Goal: Task Accomplishment & Management: Manage account settings

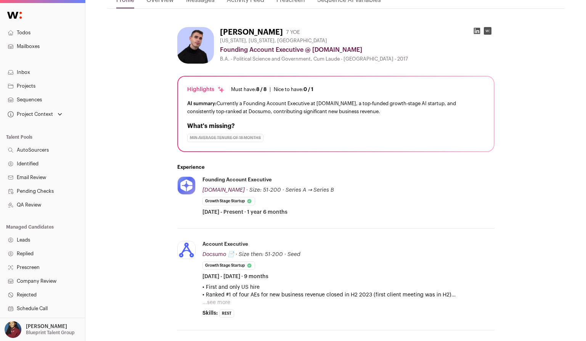
scroll to position [102, 0]
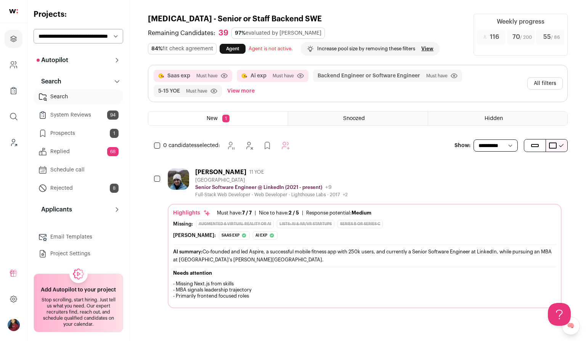
click at [92, 130] on link "Prospects 1" at bounding box center [79, 133] width 90 height 15
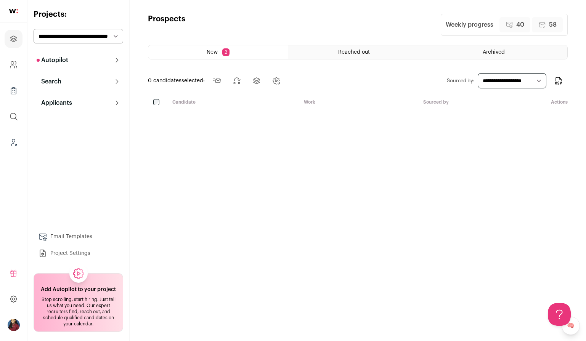
click at [335, 46] on div "Reached out" at bounding box center [357, 52] width 139 height 14
click at [336, 51] on div "Reached out" at bounding box center [357, 52] width 139 height 14
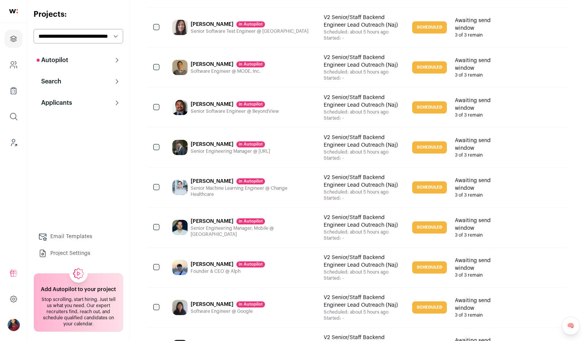
scroll to position [809, 0]
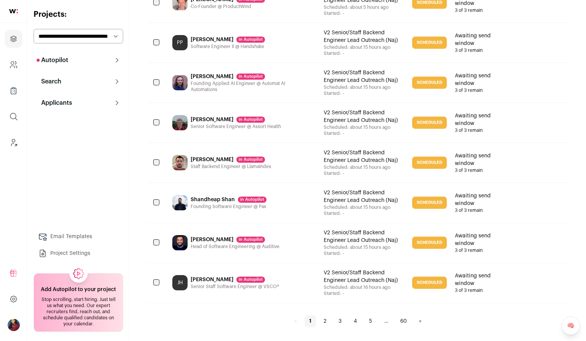
click at [405, 319] on link "60" at bounding box center [404, 321] width 16 height 12
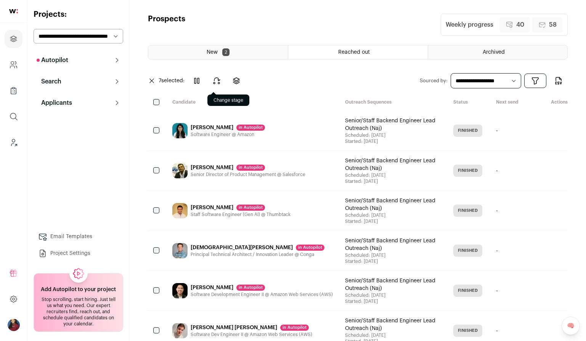
click at [218, 81] on icon at bounding box center [216, 80] width 9 height 9
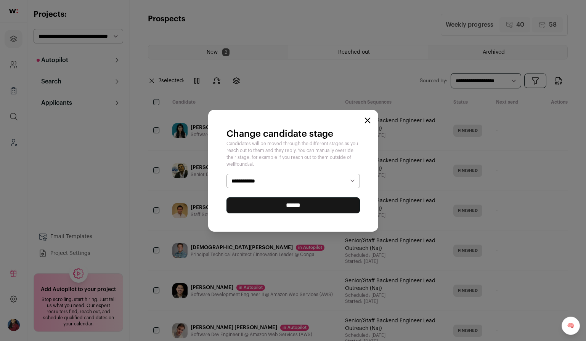
click at [296, 181] on select "**********" at bounding box center [292, 181] width 133 height 14
click at [365, 120] on icon "Close modal" at bounding box center [368, 120] width 6 height 6
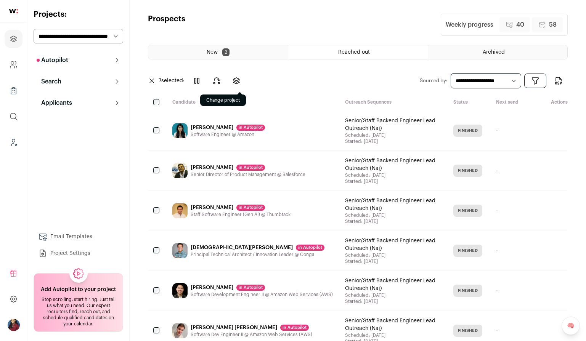
click at [242, 79] on button at bounding box center [236, 81] width 18 height 18
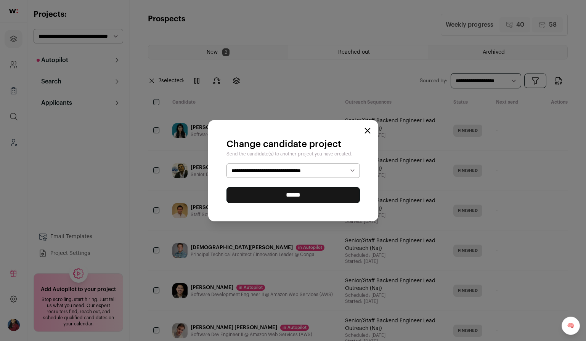
click at [304, 171] on select "**********" at bounding box center [292, 171] width 133 height 14
click at [368, 128] on icon "Close modal" at bounding box center [368, 131] width 6 height 6
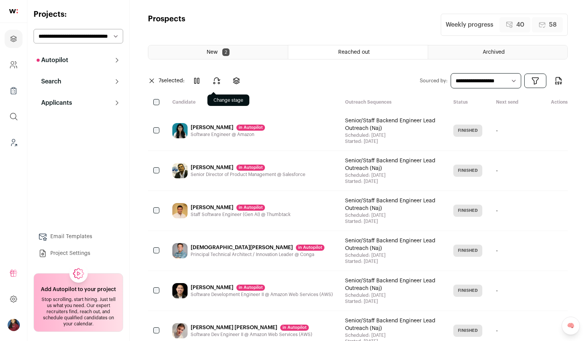
click at [213, 81] on icon at bounding box center [216, 80] width 9 height 9
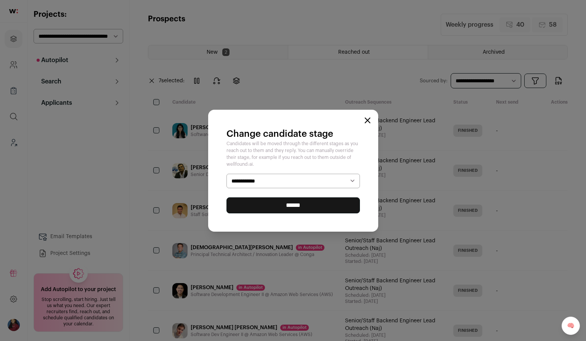
click at [254, 180] on select "**********" at bounding box center [292, 181] width 133 height 14
click at [366, 123] on div "**********" at bounding box center [293, 171] width 170 height 122
click at [366, 121] on icon "Close modal" at bounding box center [368, 120] width 6 height 6
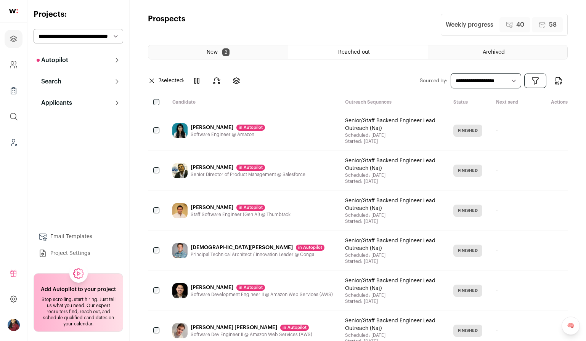
click at [498, 127] on div "-" at bounding box center [520, 131] width 61 height 40
click at [238, 77] on icon at bounding box center [236, 80] width 9 height 9
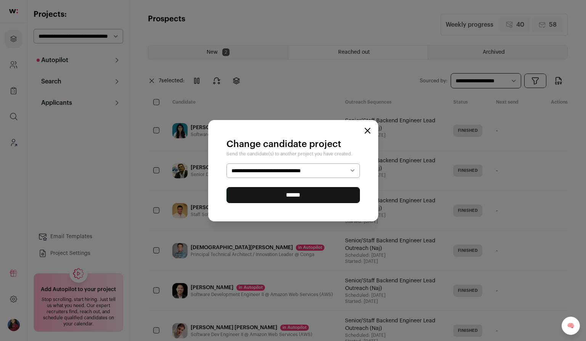
click at [297, 167] on select "**********" at bounding box center [292, 171] width 133 height 14
click at [365, 130] on icon "Close modal" at bounding box center [368, 131] width 6 height 6
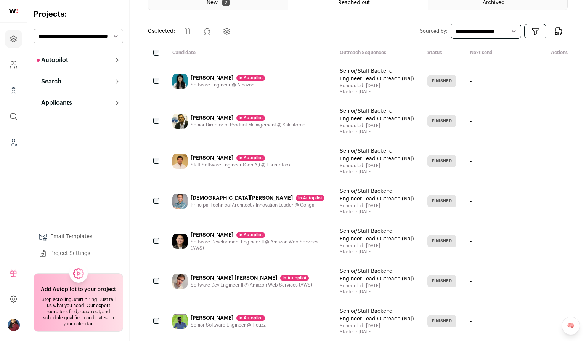
scroll to position [88, 0]
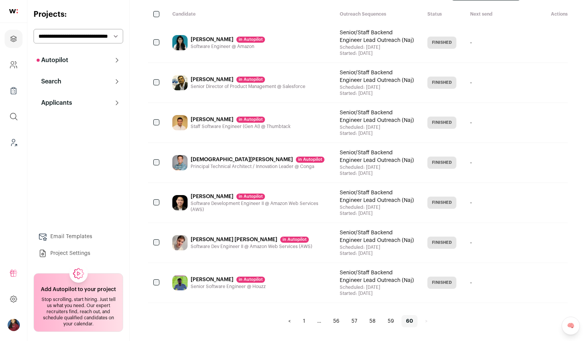
click at [233, 164] on div "Principal Technical Architect / Innovation Leader @ Conga" at bounding box center [258, 167] width 134 height 6
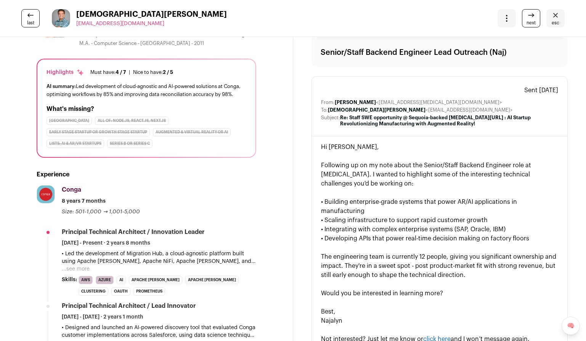
scroll to position [35, 0]
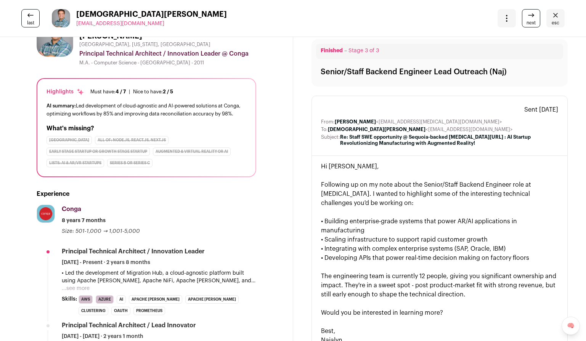
click at [555, 16] on icon "Close" at bounding box center [555, 15] width 5 height 4
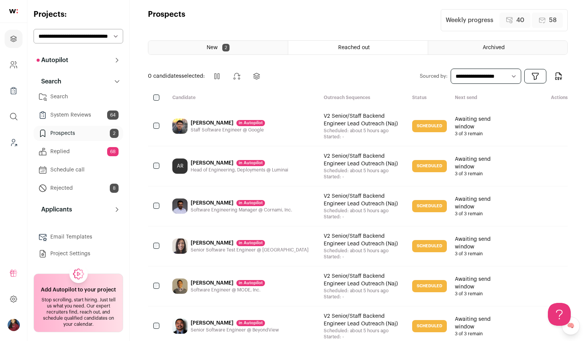
scroll to position [3, 0]
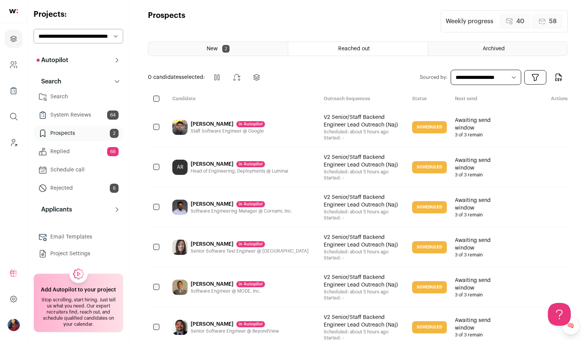
click at [355, 48] on span "Reached out" at bounding box center [354, 48] width 32 height 5
click at [447, 50] on div "Archived" at bounding box center [497, 49] width 139 height 14
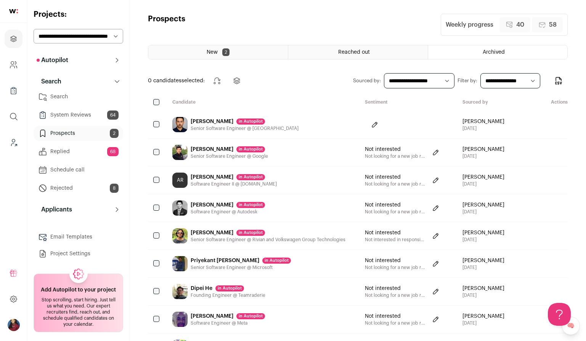
click at [390, 53] on div "Reached out" at bounding box center [357, 52] width 139 height 14
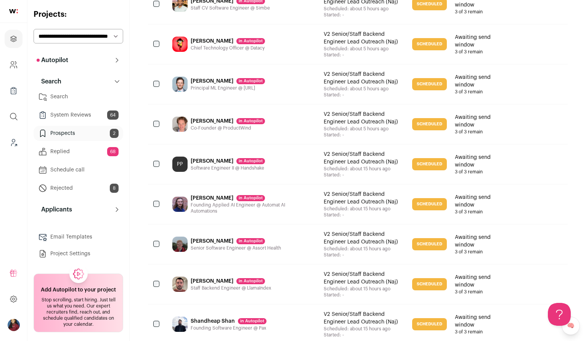
scroll to position [809, 0]
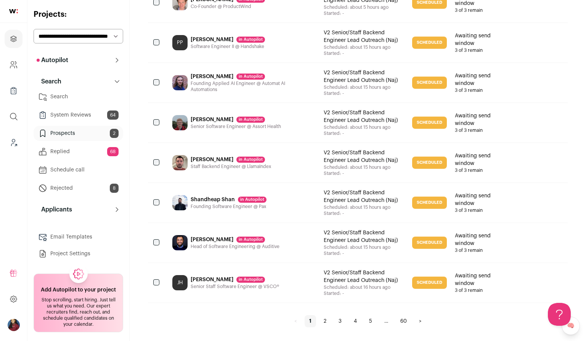
click at [402, 325] on link "60" at bounding box center [404, 321] width 16 height 12
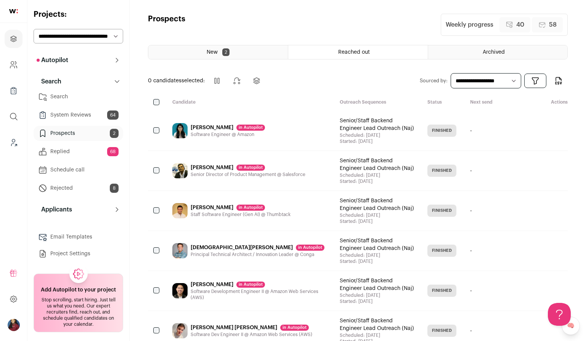
click at [306, 285] on div "Sidney Nguyen in Autopilot" at bounding box center [259, 285] width 137 height 8
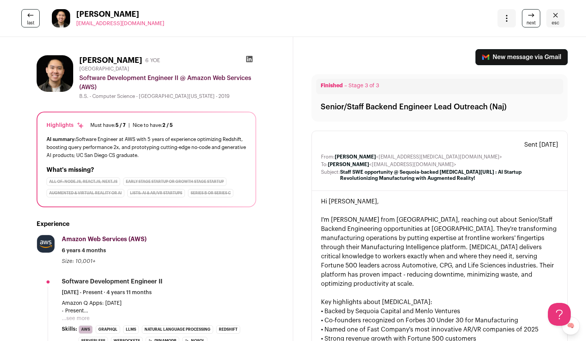
click at [551, 16] on icon "Close" at bounding box center [555, 15] width 9 height 9
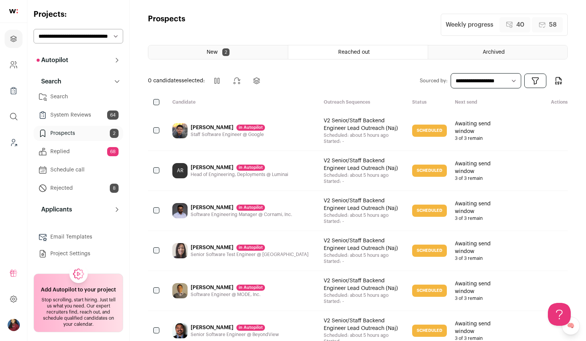
click at [224, 320] on div "[PERSON_NAME] in [GEOGRAPHIC_DATA] Senior Software Engineer @ BeyondView" at bounding box center [235, 330] width 88 height 27
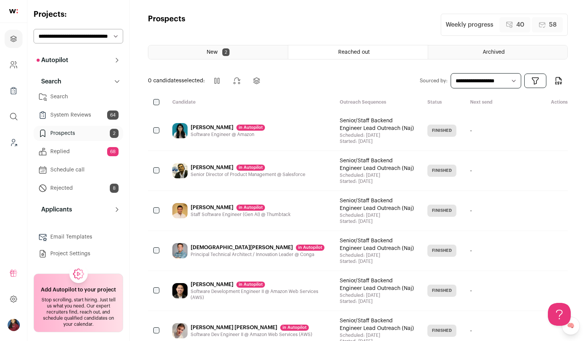
click at [214, 127] on div "[PERSON_NAME] in [GEOGRAPHIC_DATA]" at bounding box center [228, 128] width 74 height 8
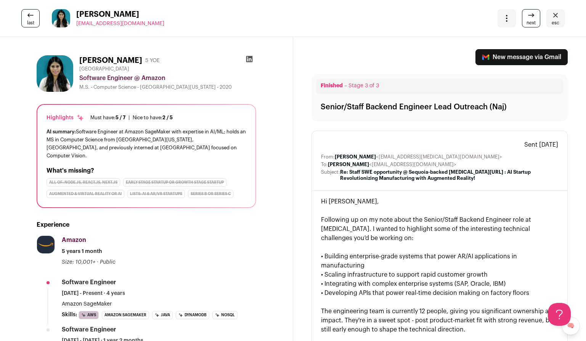
click at [486, 56] on icon at bounding box center [486, 57] width 8 height 8
